Goal: Information Seeking & Learning: Learn about a topic

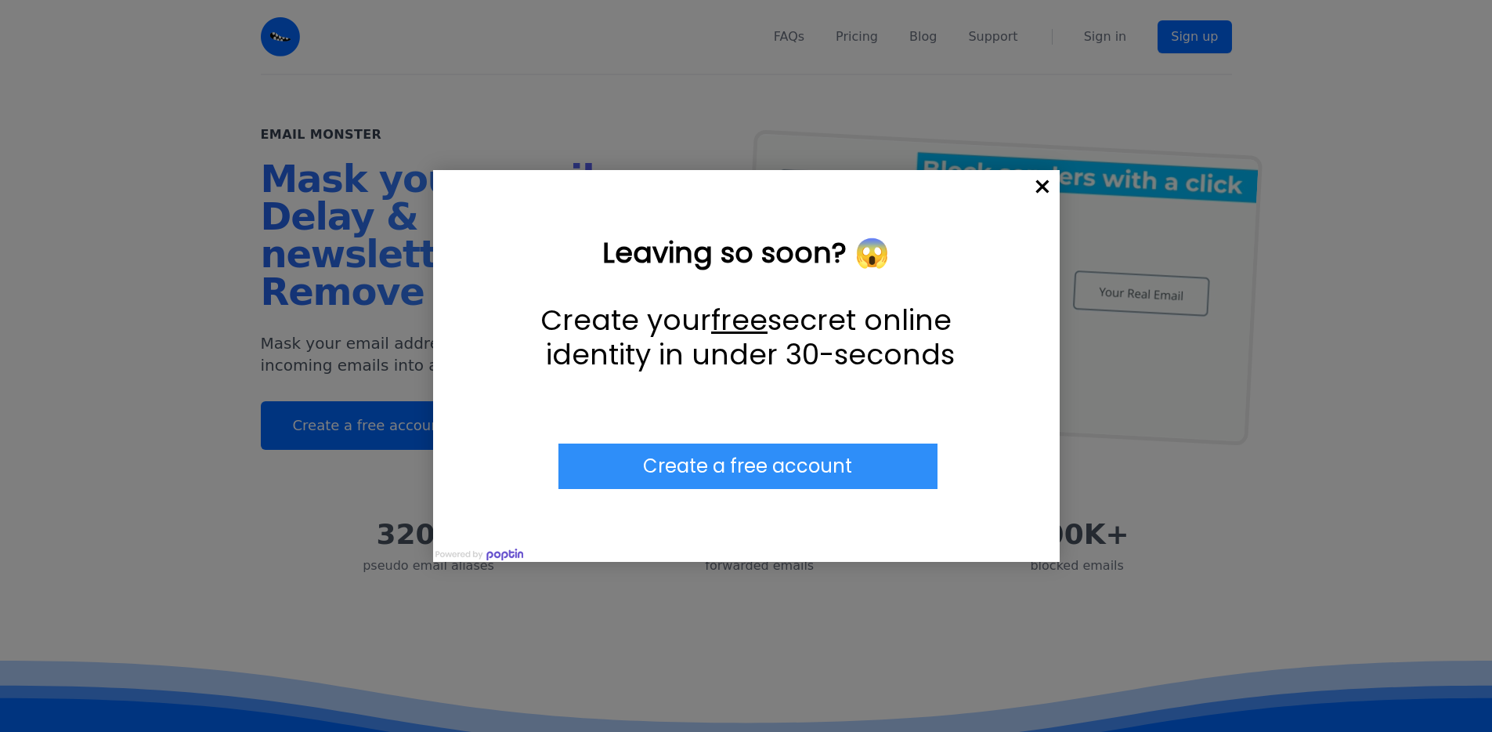
click at [881, 38] on div at bounding box center [746, 366] width 1492 height 732
click at [1038, 187] on span "×" at bounding box center [1042, 187] width 34 height 34
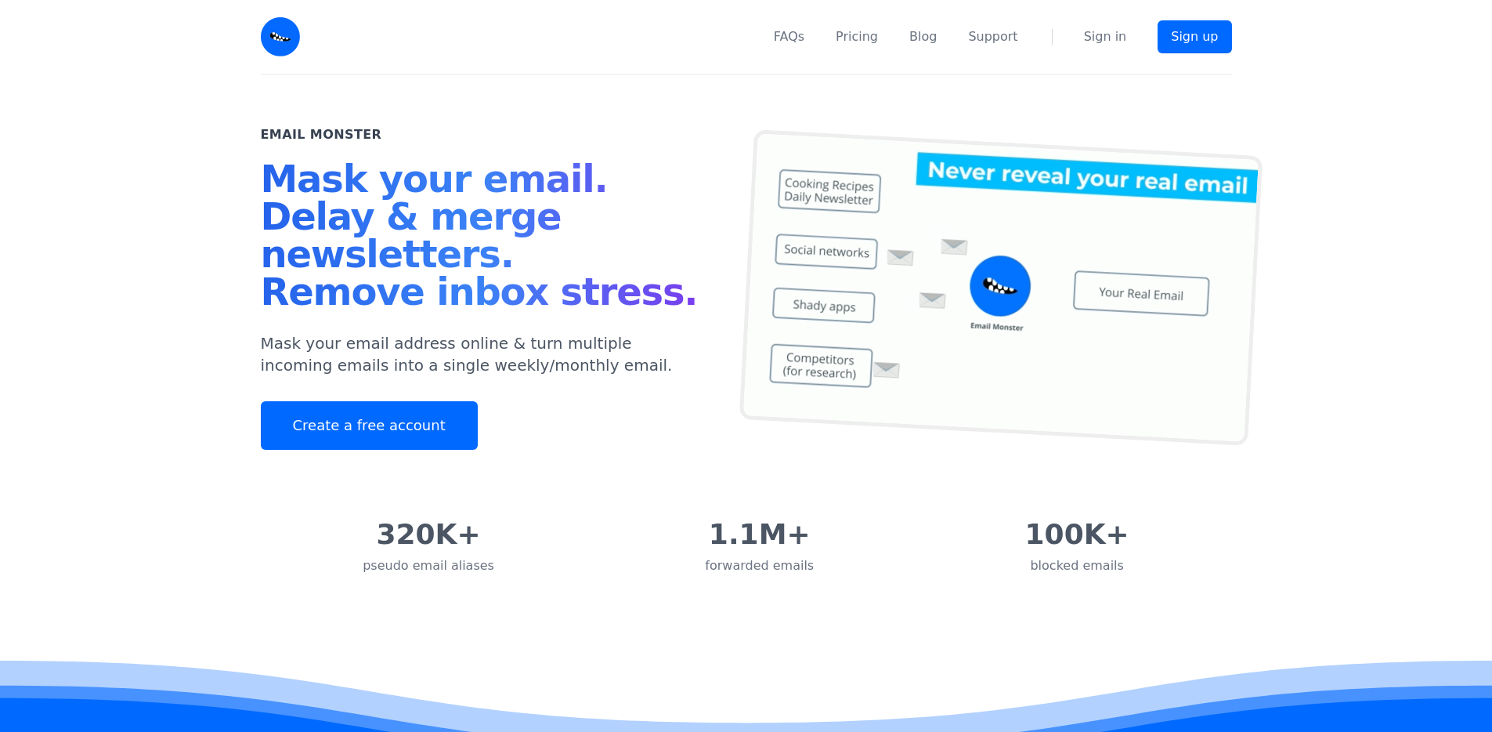
click at [892, 40] on nav "FAQs Pricing Blog Support Sign in Sign up" at bounding box center [775, 37] width 913 height 74
click at [875, 39] on link "Pricing" at bounding box center [857, 36] width 42 height 19
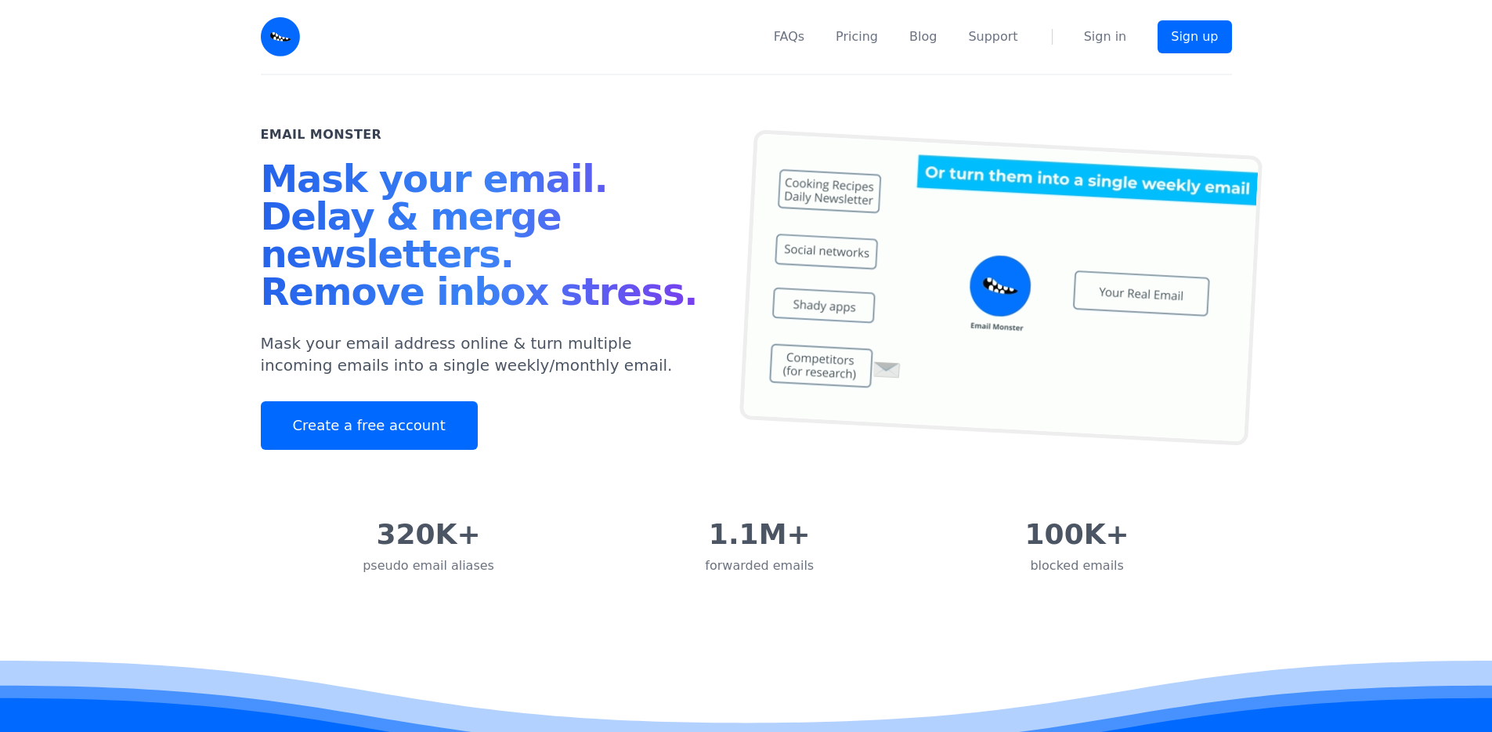
scroll to position [3972, 0]
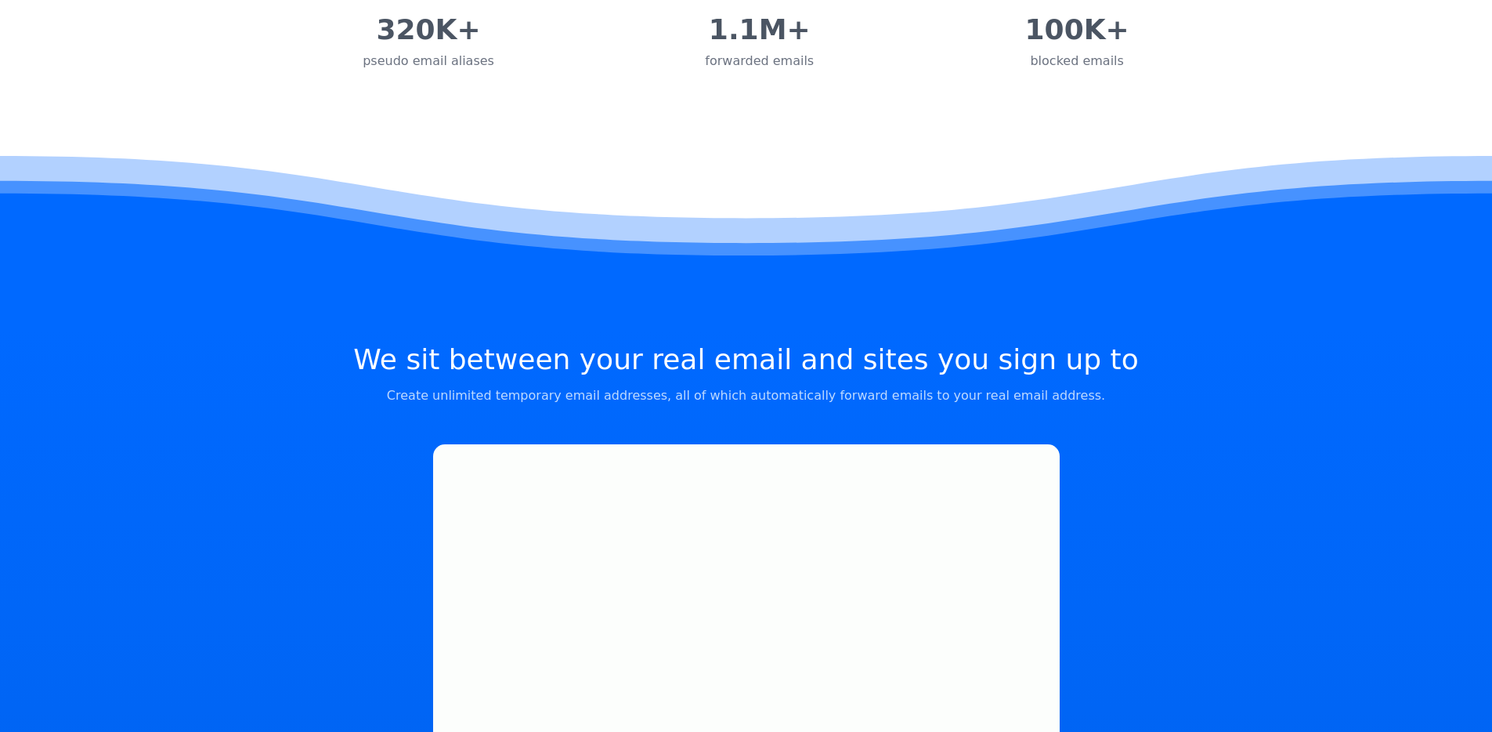
scroll to position [998, 0]
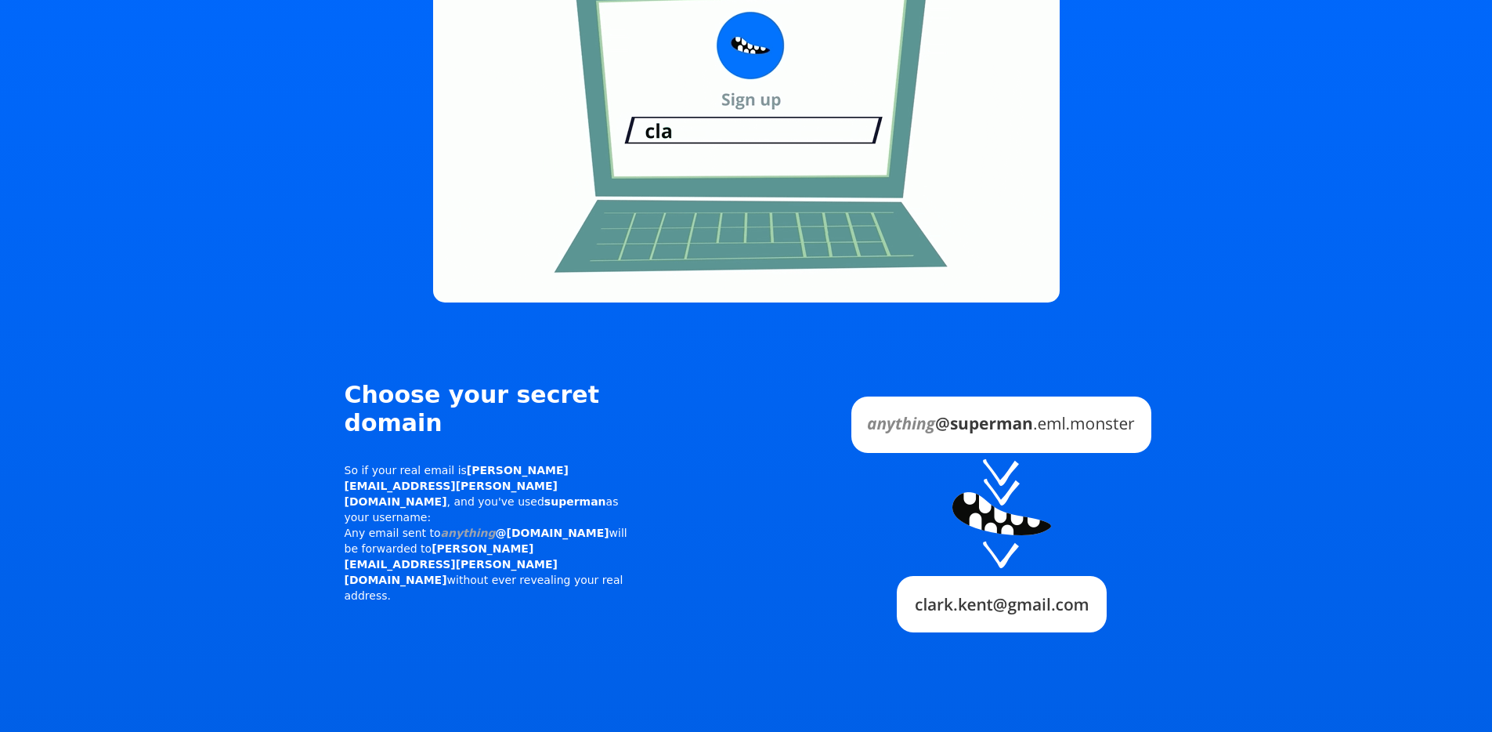
click at [1003, 386] on img at bounding box center [1001, 510] width 446 height 258
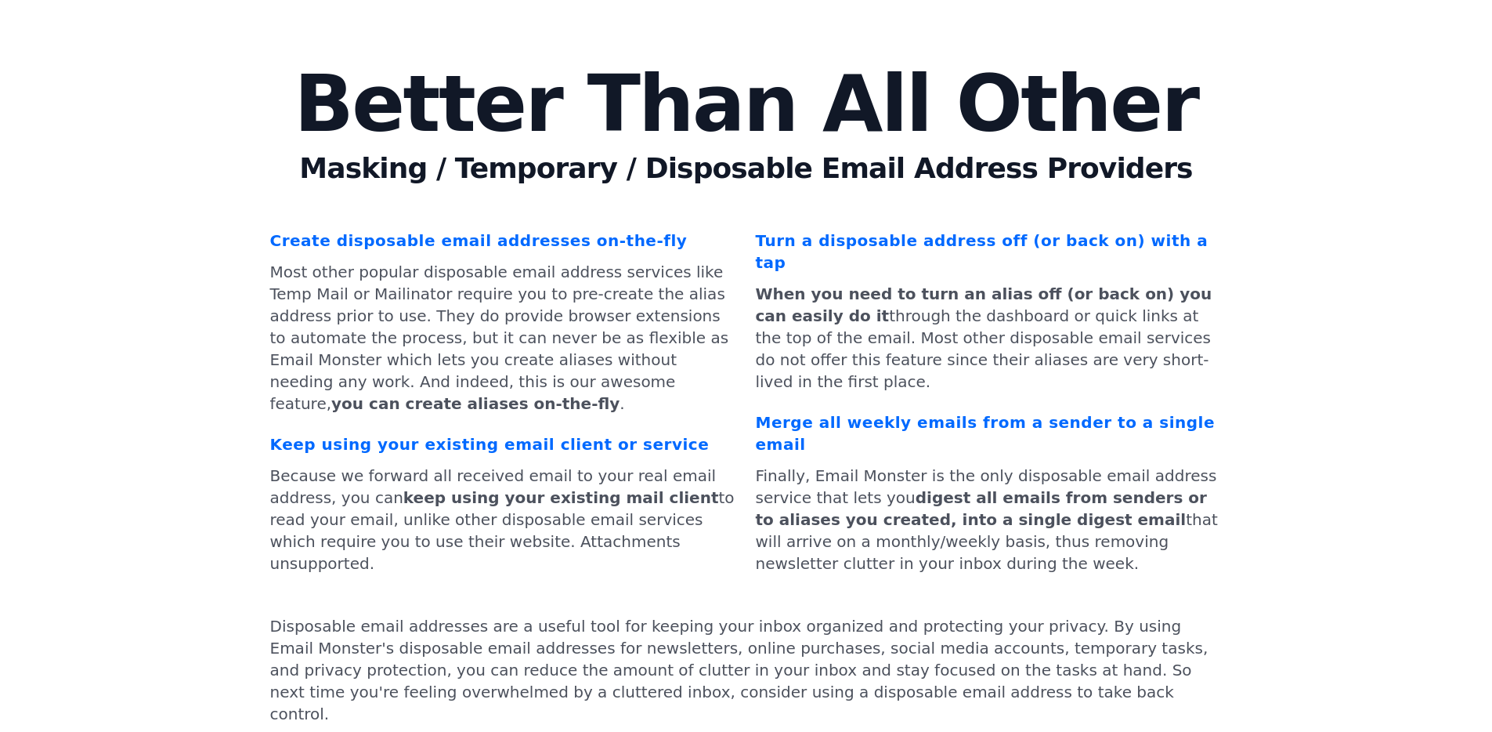
scroll to position [5028, 0]
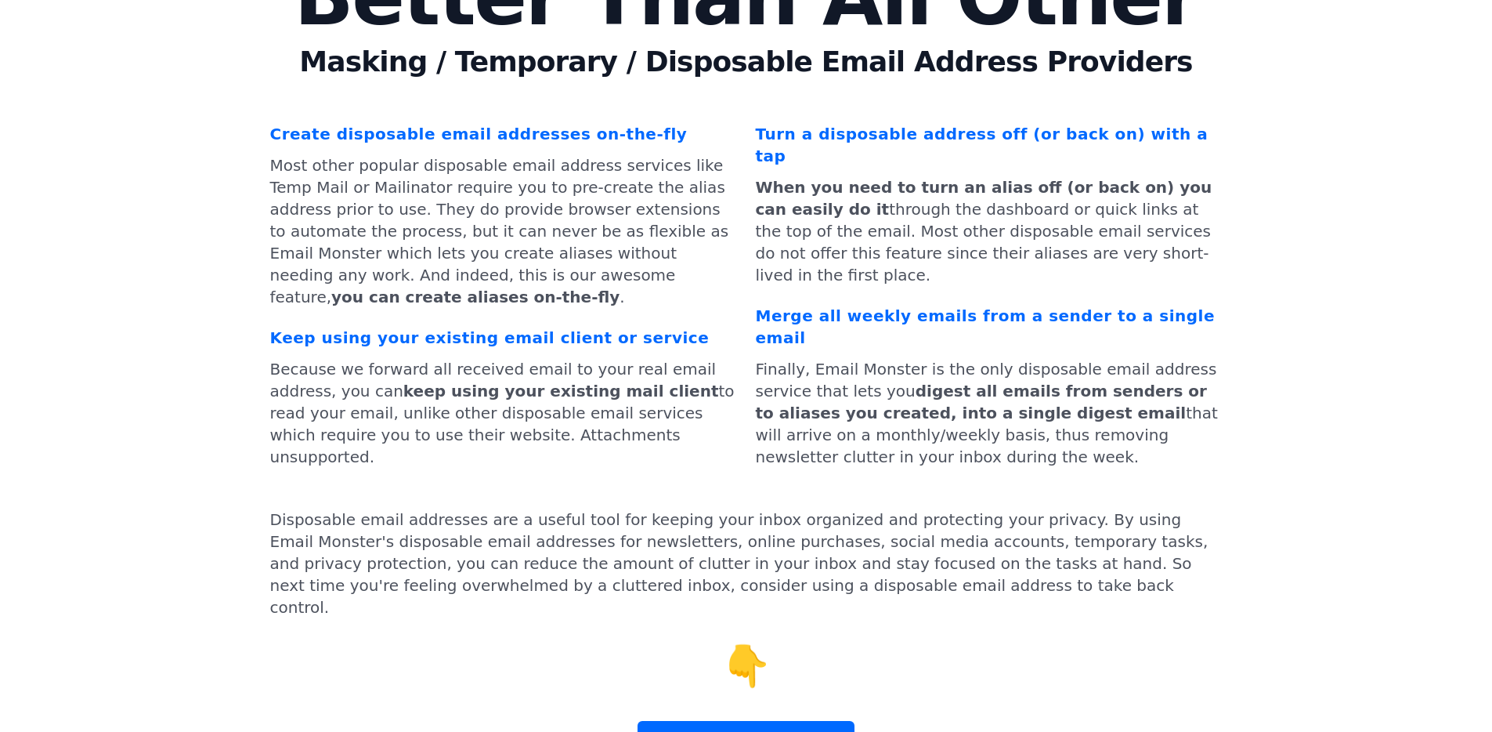
drag, startPoint x: 423, startPoint y: 221, endPoint x: 445, endPoint y: 204, distance: 27.9
click at [423, 327] on div "Keep using your existing email client or service" at bounding box center [503, 338] width 467 height 22
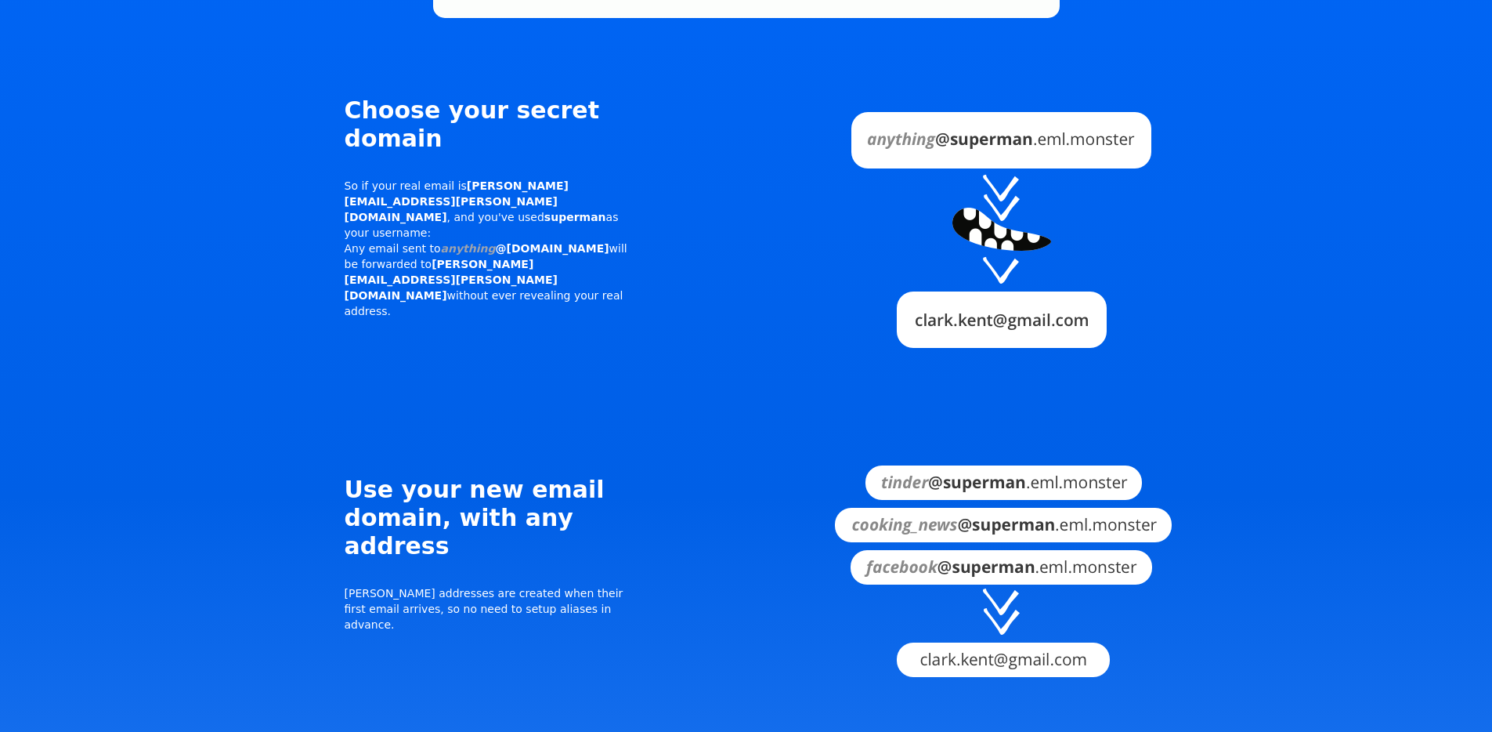
scroll to position [0, 0]
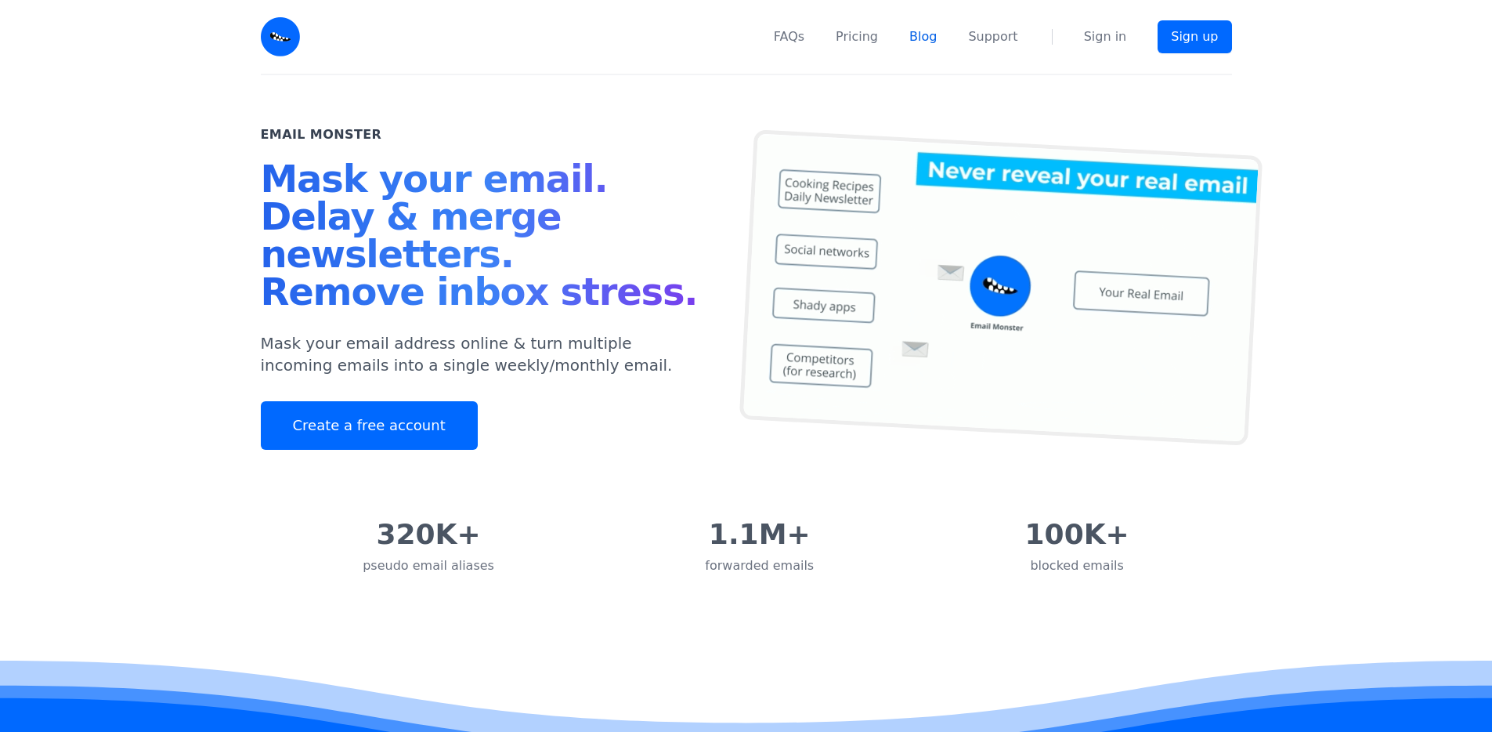
click at [937, 38] on link "Blog" at bounding box center [922, 36] width 27 height 19
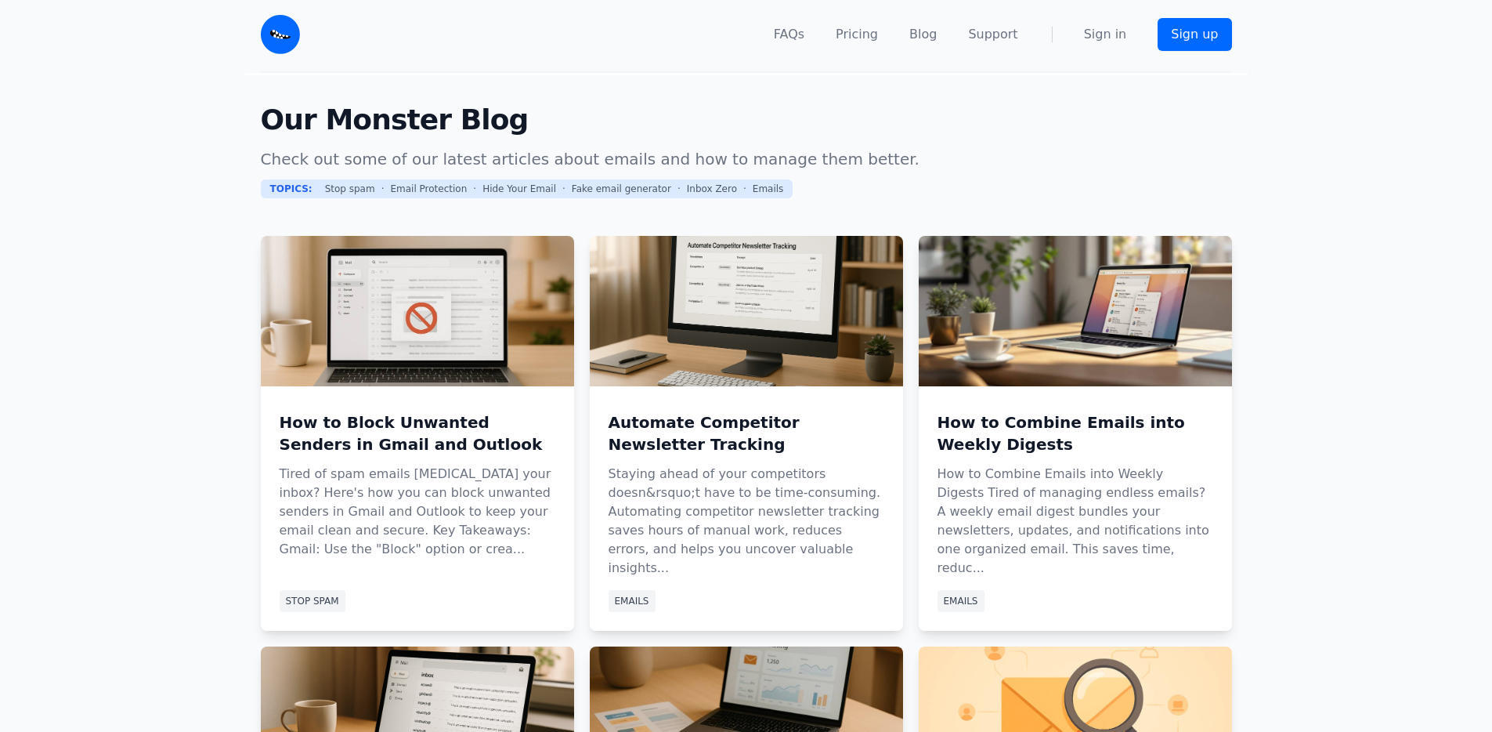
scroll to position [3, 0]
click at [213, 486] on main "Our Monster Blog Check out some of our latest articles about emails and how to …" at bounding box center [746, 636] width 1492 height 1129
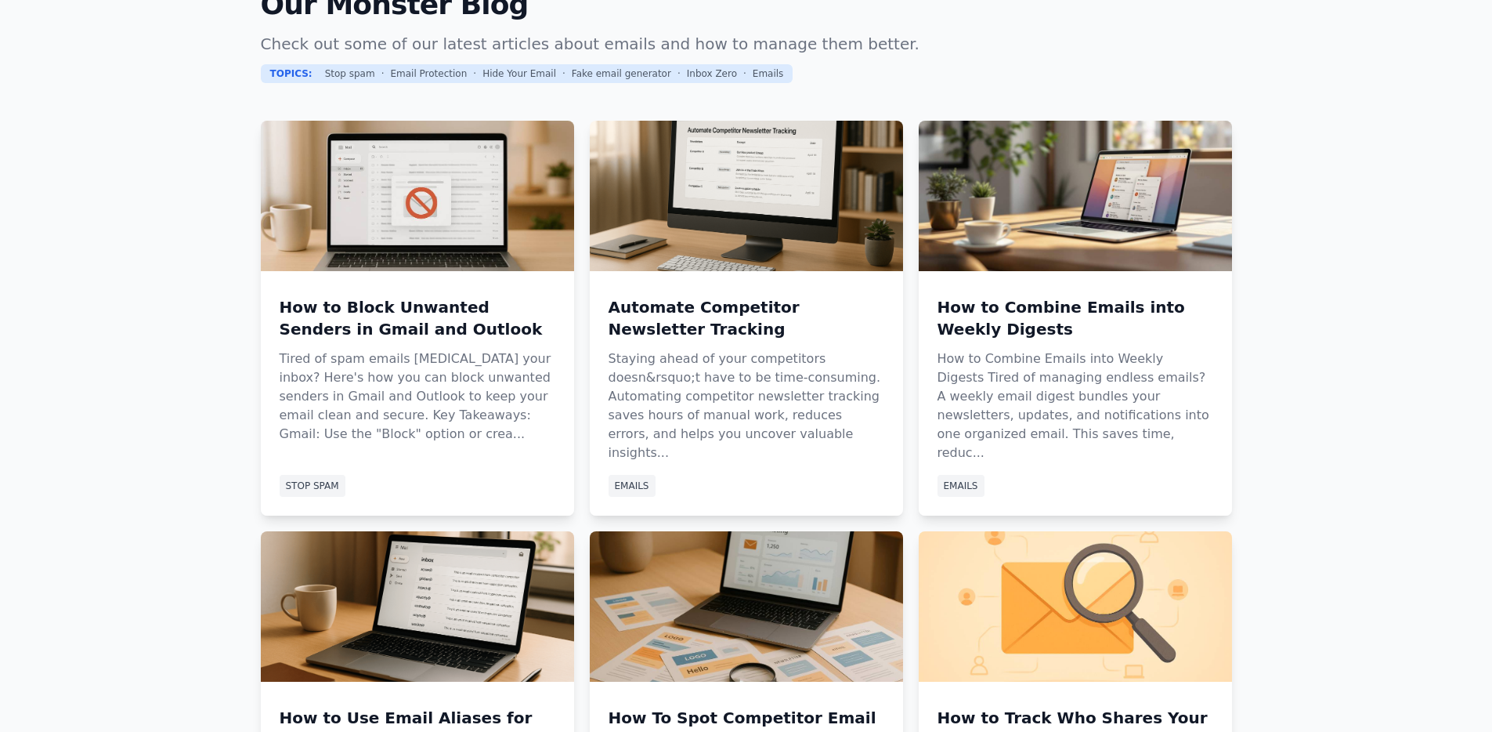
scroll to position [307, 0]
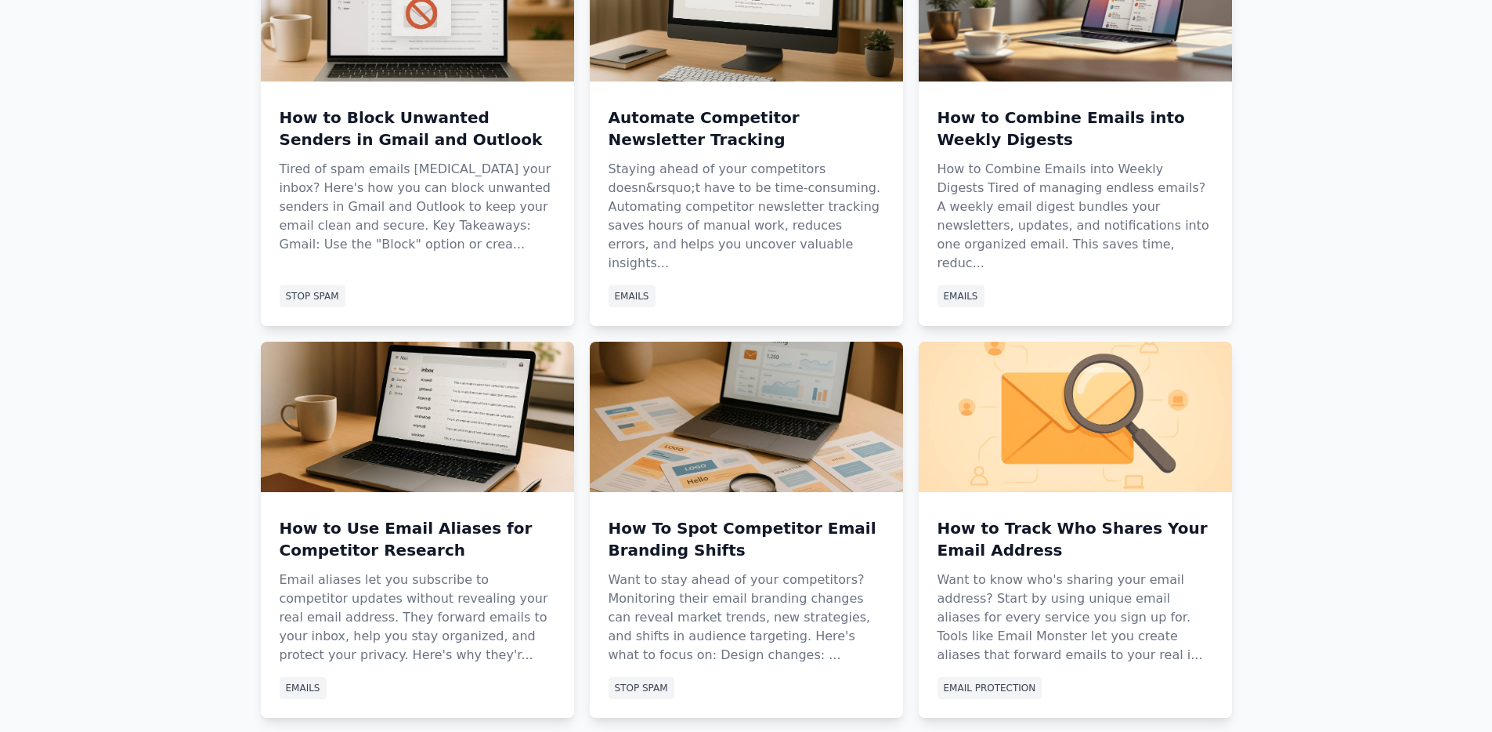
click at [1344, 368] on main "Our Monster Blog Check out some of our latest articles about emails and how to …" at bounding box center [746, 332] width 1492 height 1129
click at [145, 503] on main "Our Monster Blog Check out some of our latest articles about emails and how to …" at bounding box center [746, 332] width 1492 height 1129
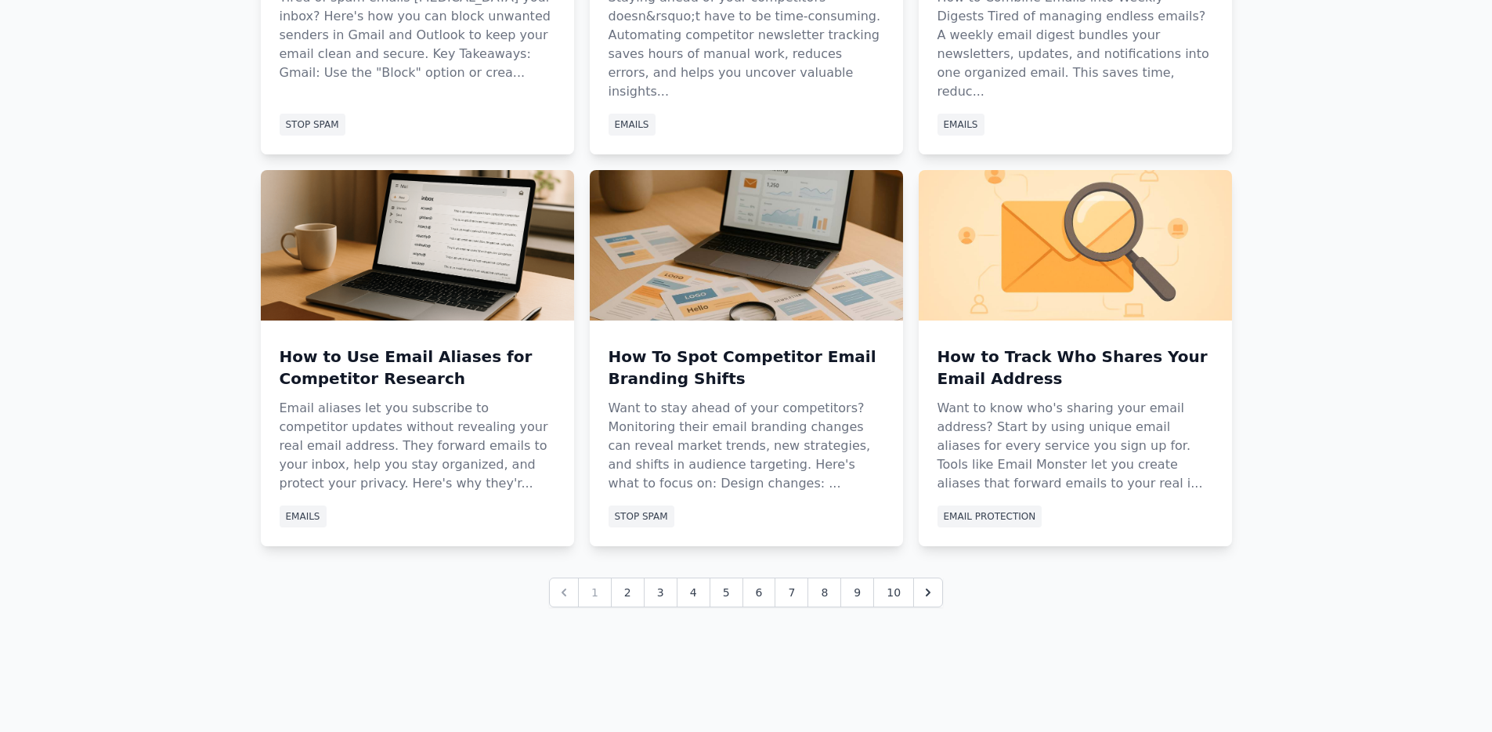
scroll to position [592, 0]
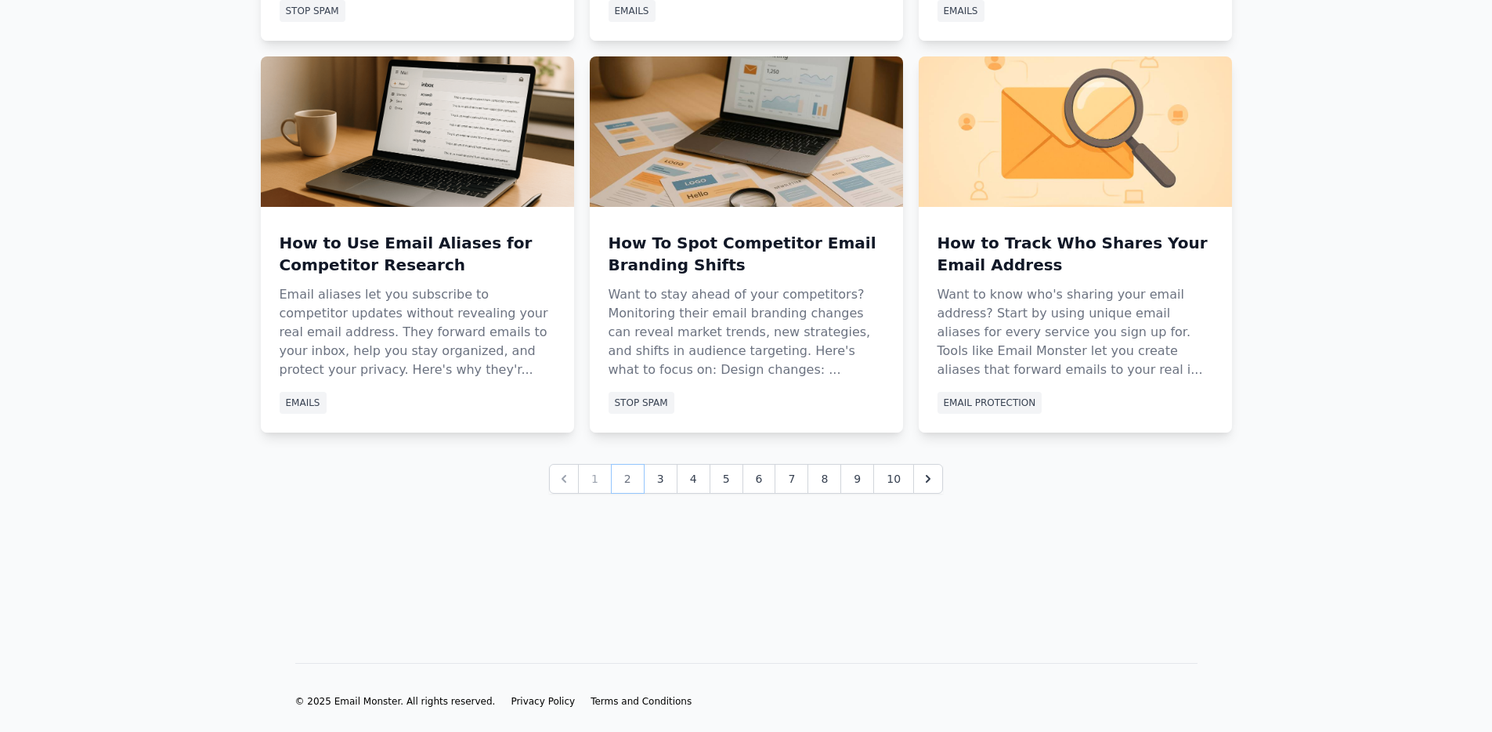
click at [623, 467] on link "2" at bounding box center [628, 479] width 34 height 30
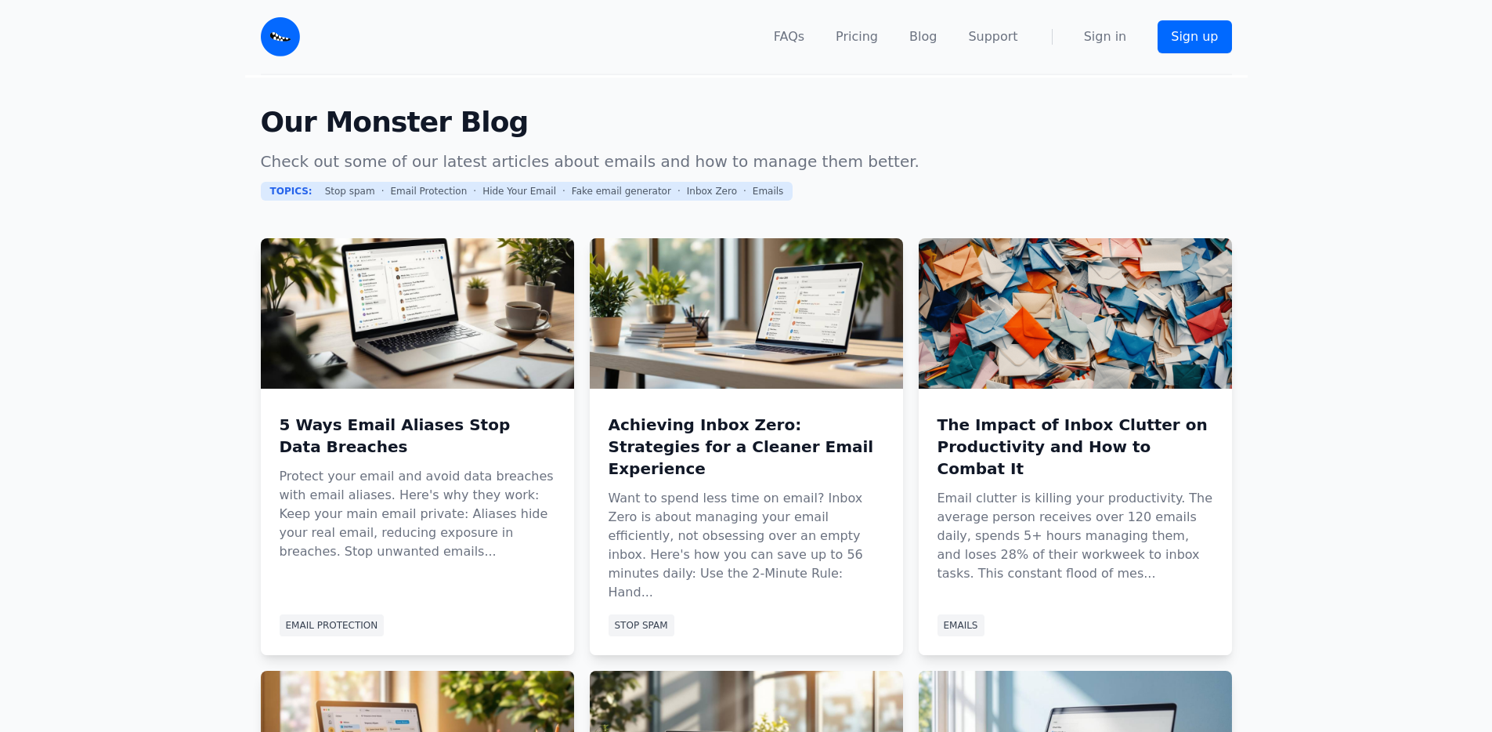
click at [166, 432] on main "Our Monster Blog Check out some of our latest articles about emails and how to …" at bounding box center [746, 671] width 1492 height 1192
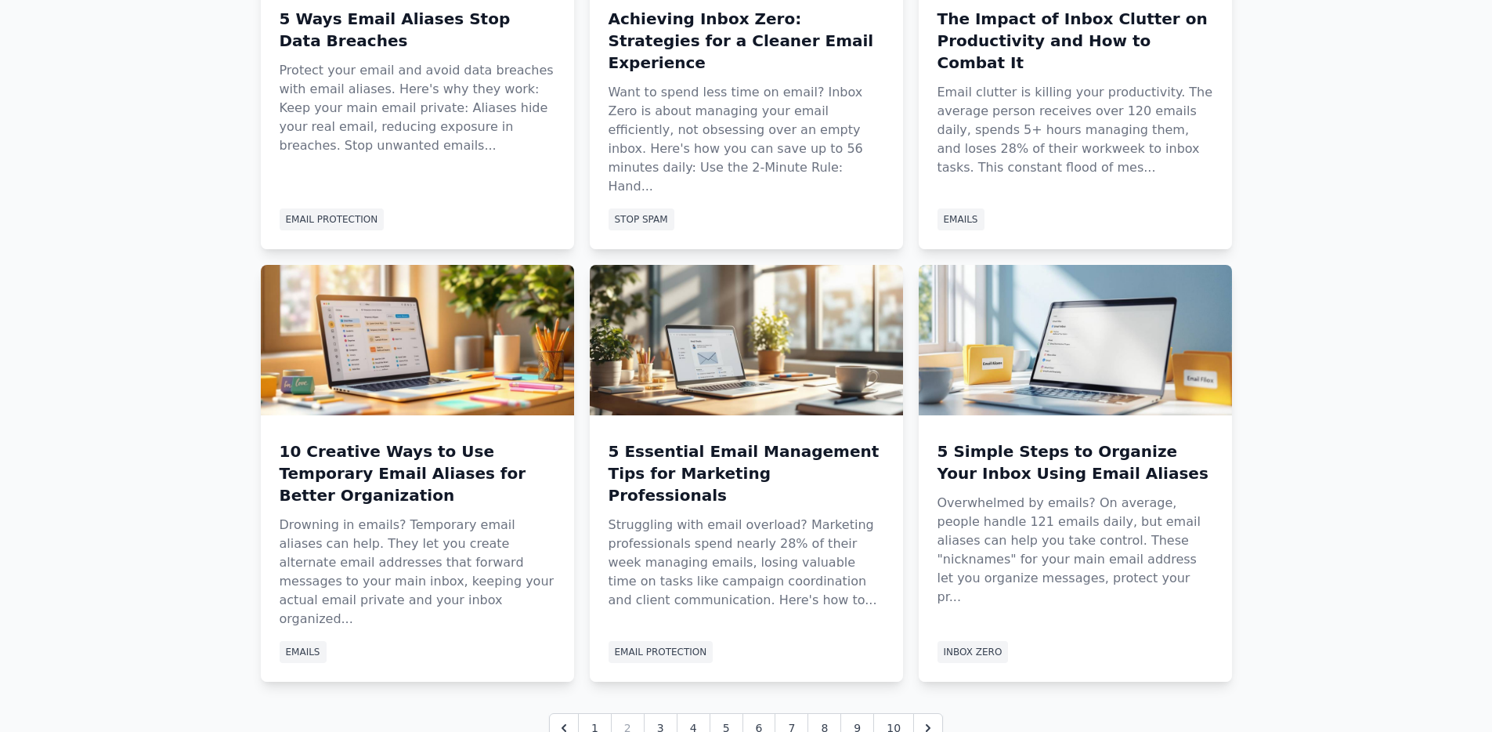
scroll to position [592, 0]
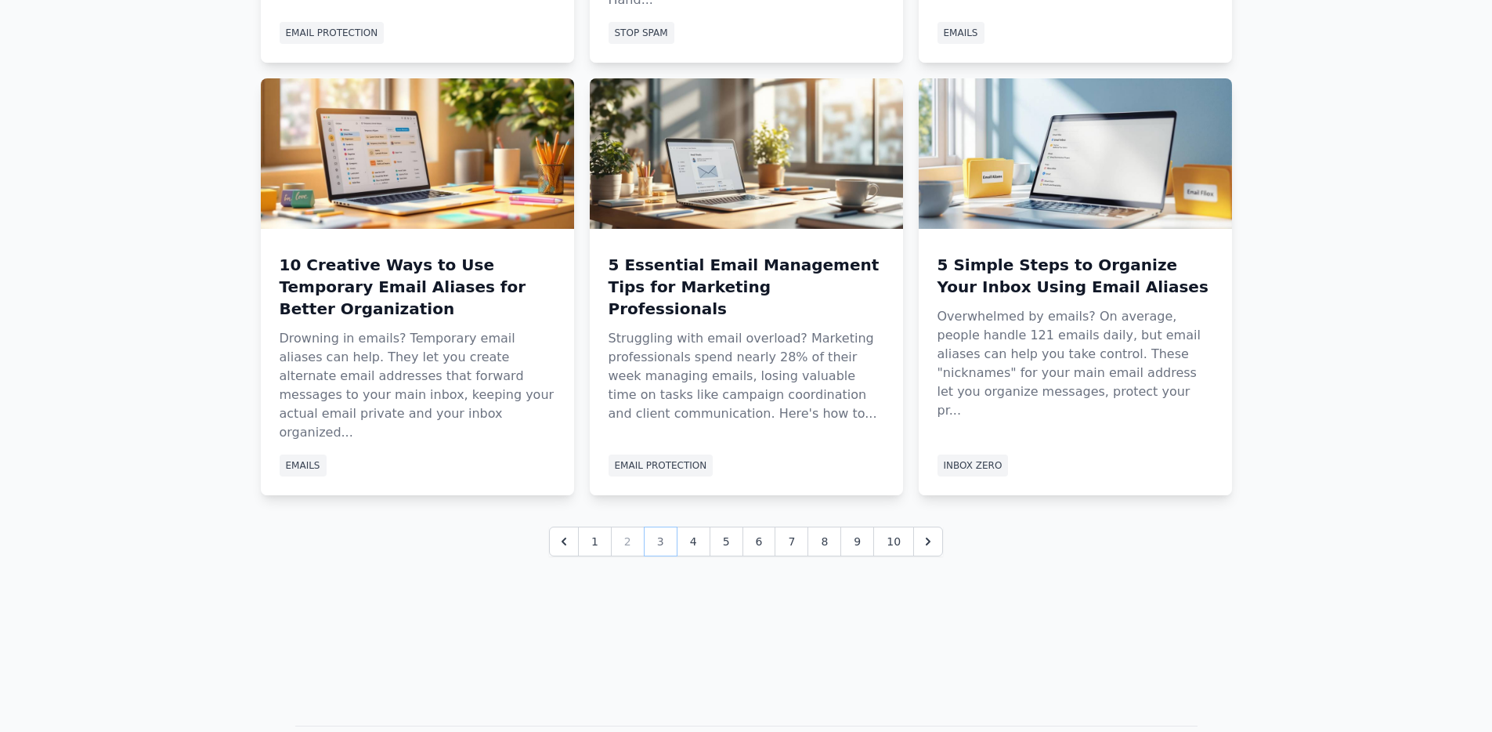
click at [646, 526] on link "3" at bounding box center [661, 541] width 34 height 30
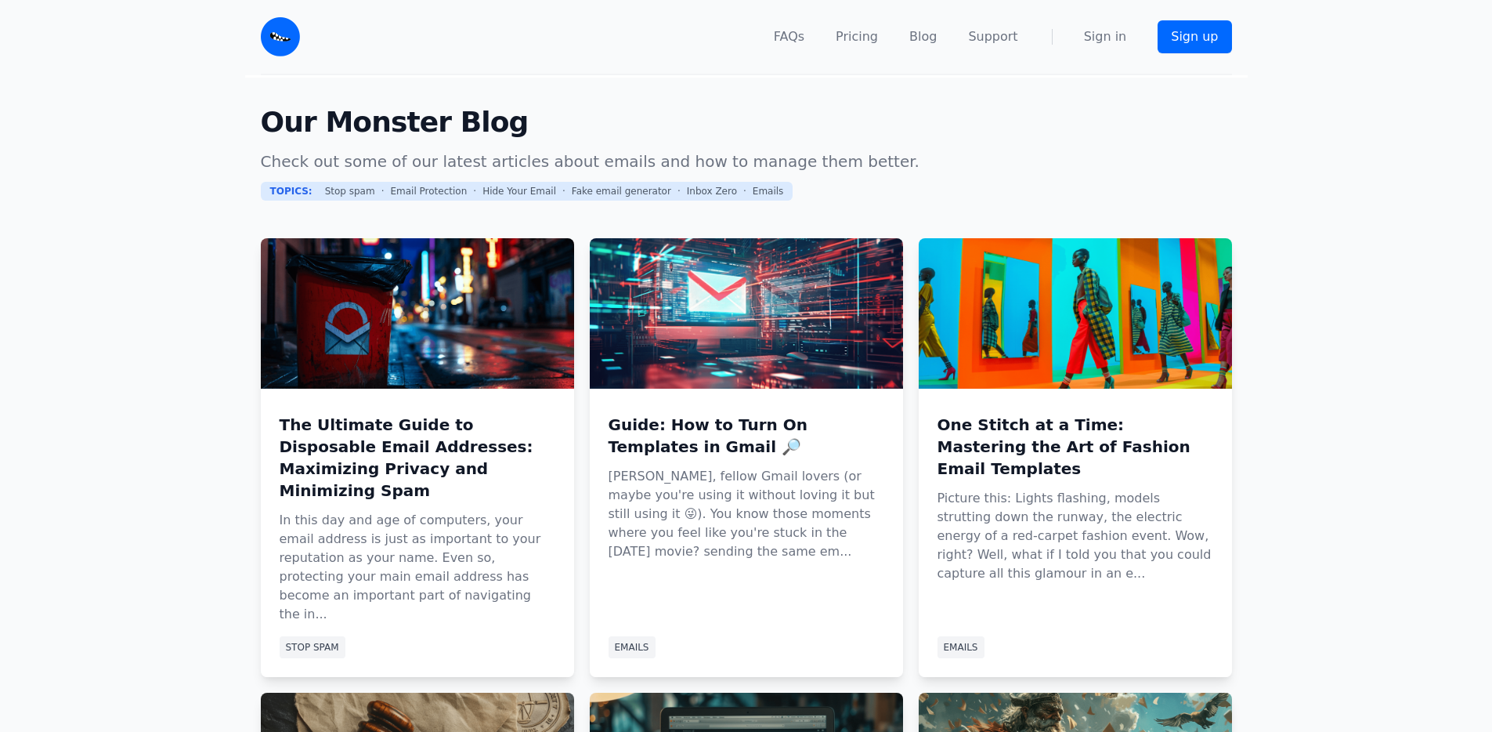
click at [198, 452] on main "Our Monster Blog Check out some of our latest articles about emails and how to …" at bounding box center [746, 672] width 1492 height 1195
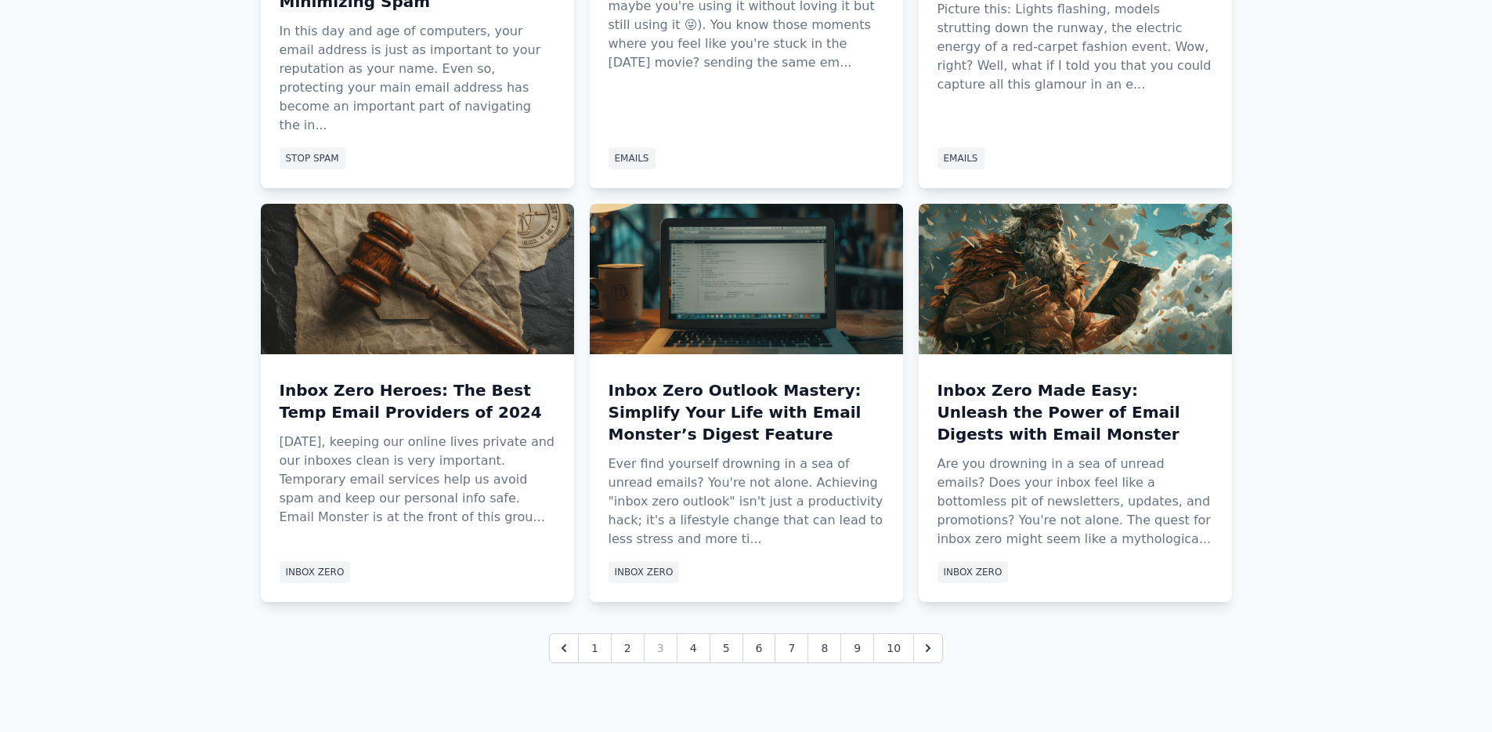
scroll to position [636, 0]
